Goal: Task Accomplishment & Management: Manage account settings

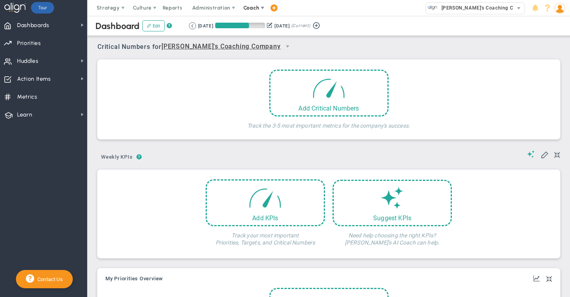
click at [253, 9] on span "Coach" at bounding box center [251, 8] width 16 height 6
click at [254, 38] on span "Resources" at bounding box center [266, 40] width 56 height 16
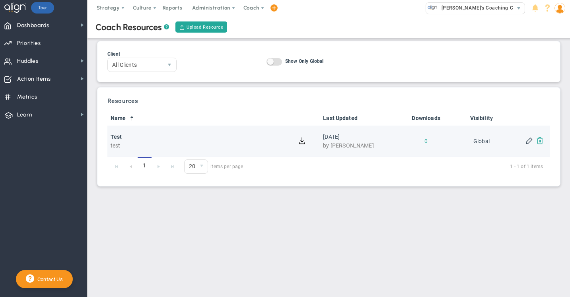
click at [541, 141] on button at bounding box center [540, 140] width 8 height 8
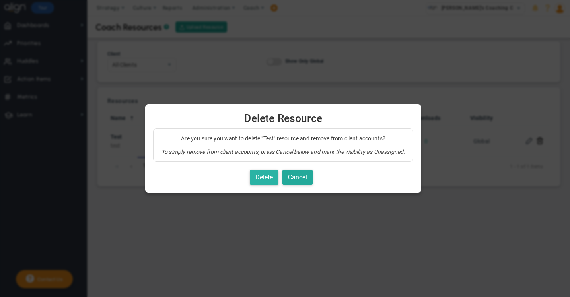
click at [272, 177] on button "Delete" at bounding box center [264, 178] width 29 height 16
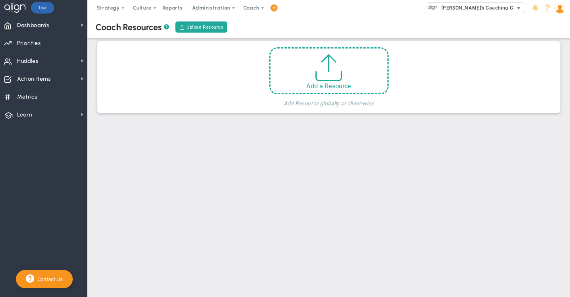
click at [461, 8] on span "[PERSON_NAME]'s Coaching Company" at bounding box center [484, 8] width 95 height 10
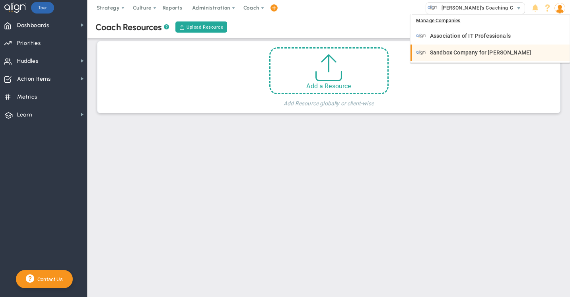
click at [451, 49] on div "Sandbox Company for [PERSON_NAME]" at bounding box center [491, 53] width 150 height 10
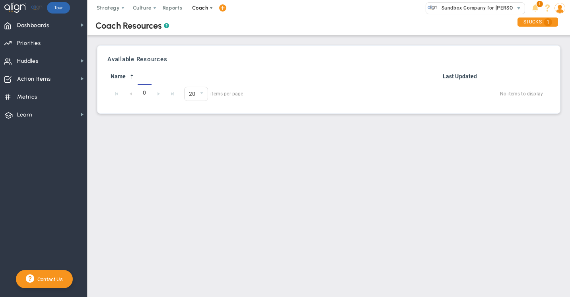
click at [200, 7] on span "Coach" at bounding box center [200, 8] width 16 height 6
click at [459, 8] on span "Sandbox Company for [PERSON_NAME]" at bounding box center [485, 8] width 97 height 10
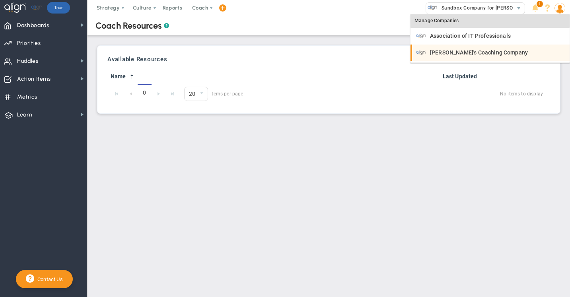
click at [455, 54] on span "[PERSON_NAME]'s Coaching Company" at bounding box center [479, 53] width 98 height 6
